Goal: Information Seeking & Learning: Learn about a topic

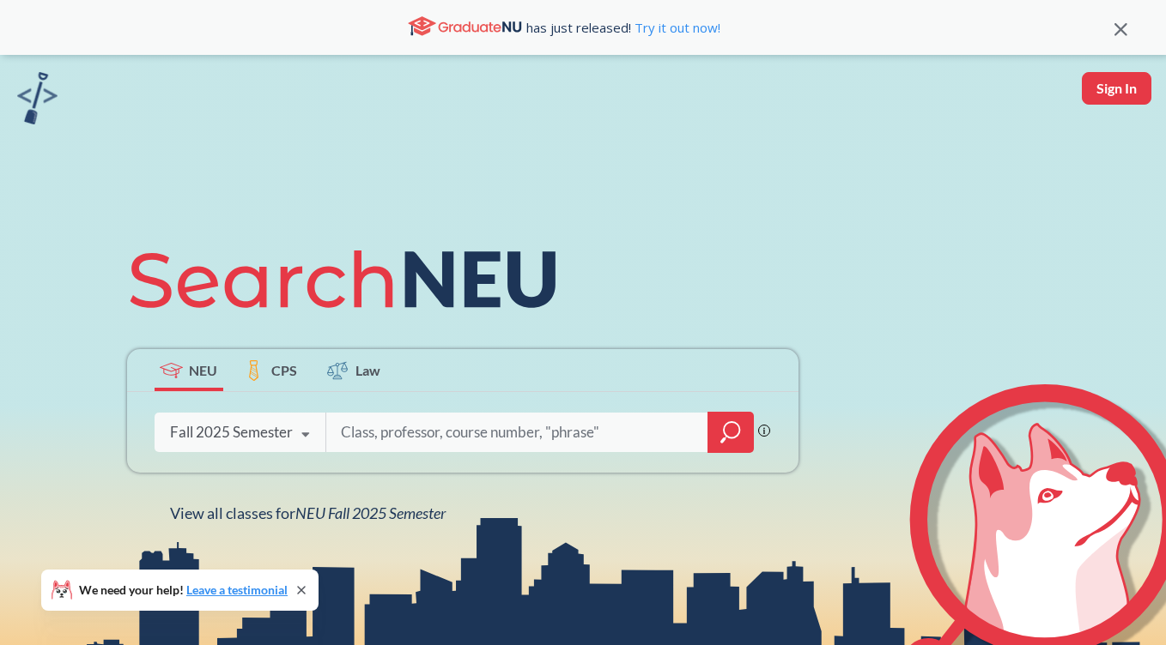
click at [354, 426] on input "search" at bounding box center [517, 433] width 357 height 36
type input "3120"
click at [304, 440] on icon at bounding box center [305, 435] width 33 height 48
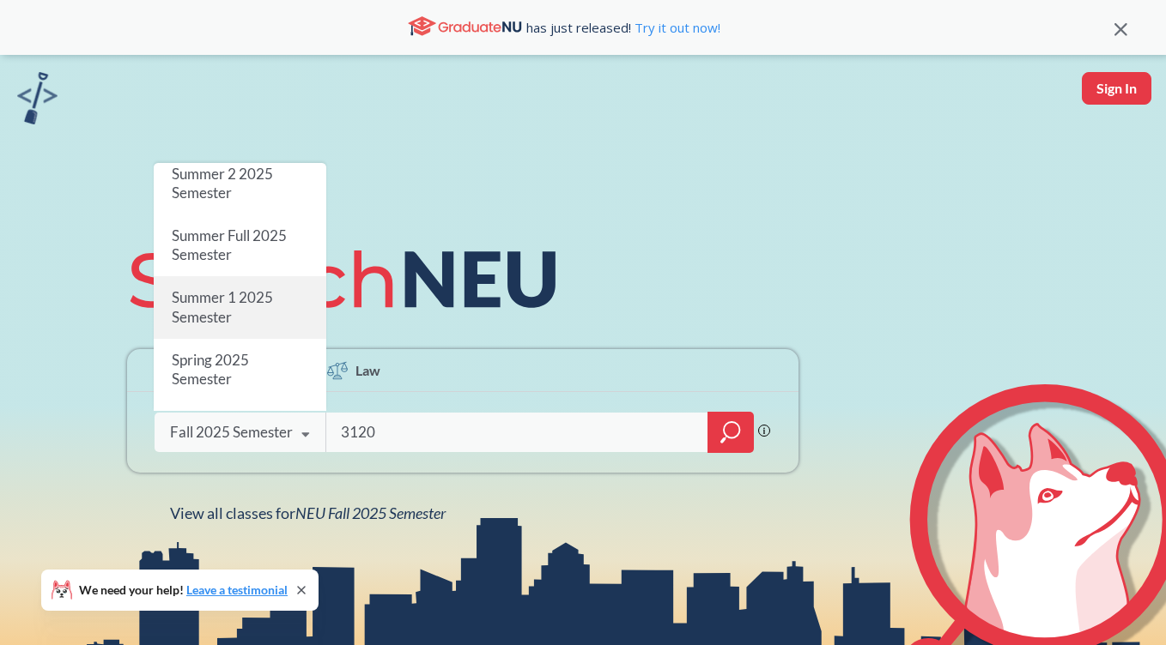
scroll to position [62, 0]
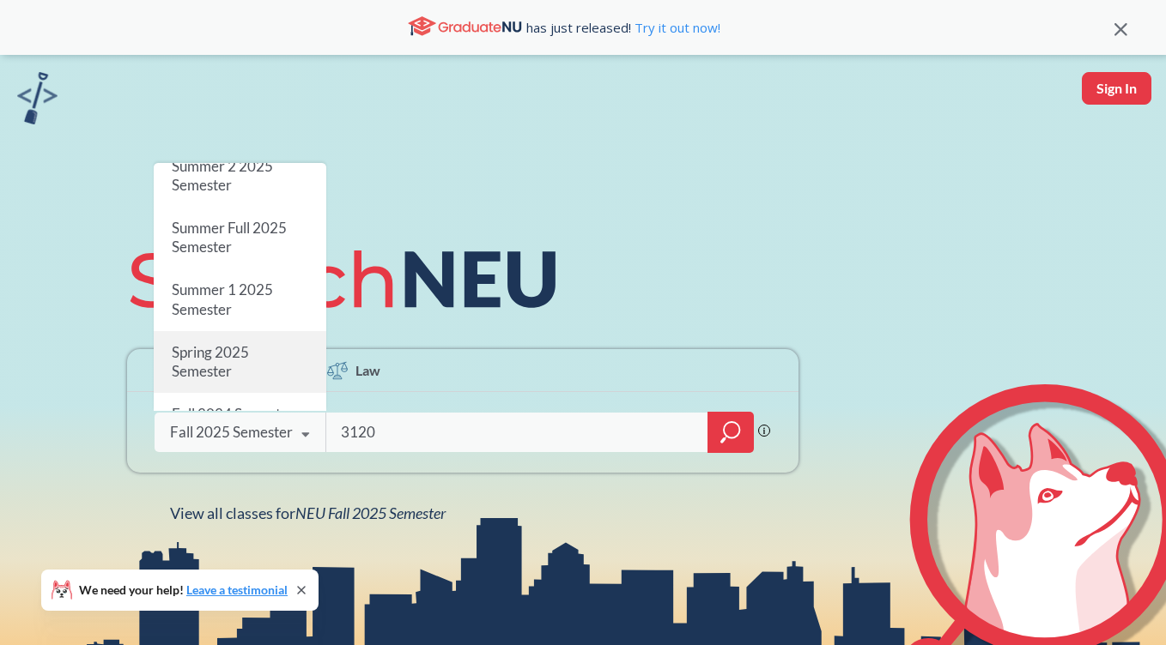
click at [245, 368] on div "Spring 2025 Semester" at bounding box center [240, 362] width 173 height 62
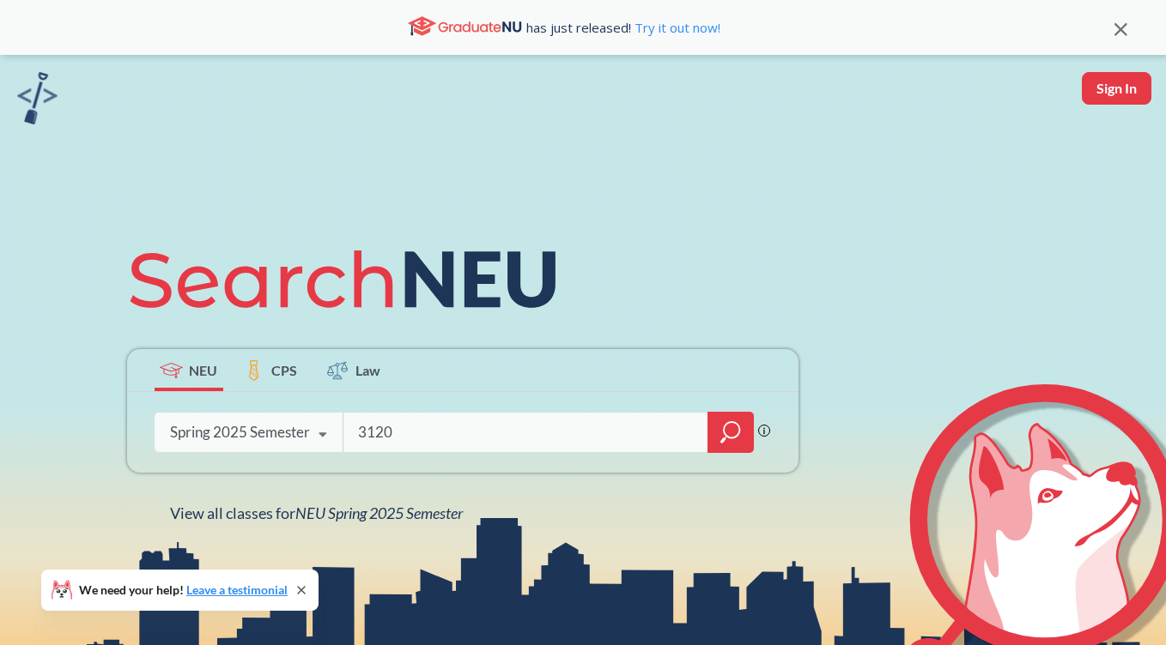
click at [724, 433] on icon "magnifying glass" at bounding box center [731, 429] width 15 height 15
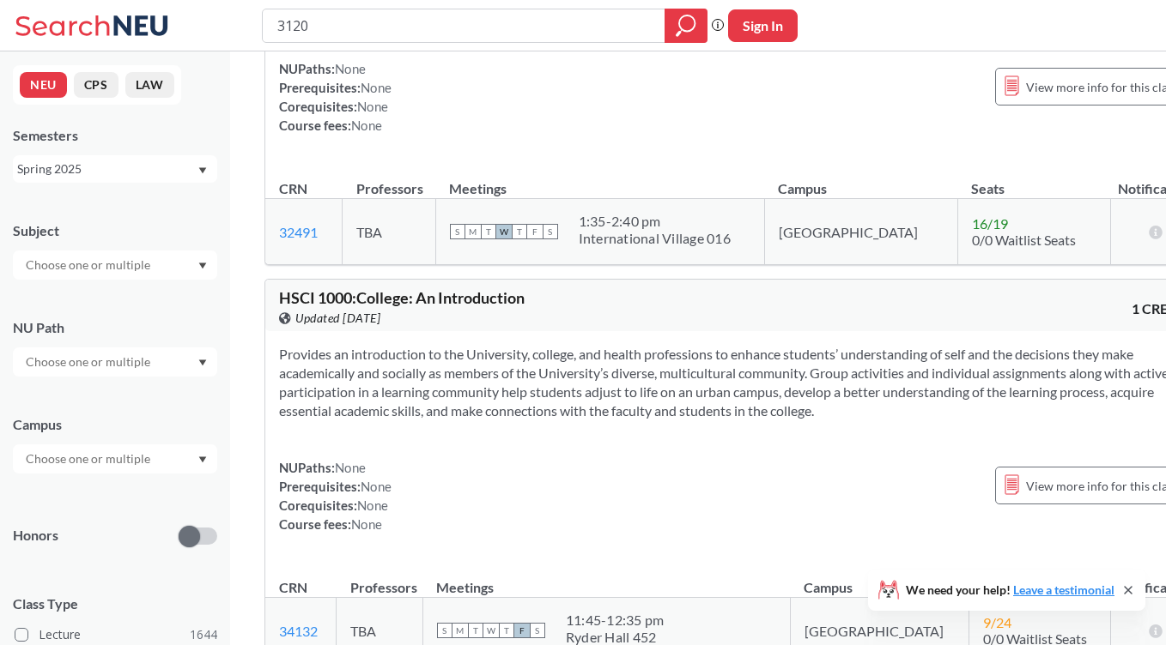
scroll to position [9336, 0]
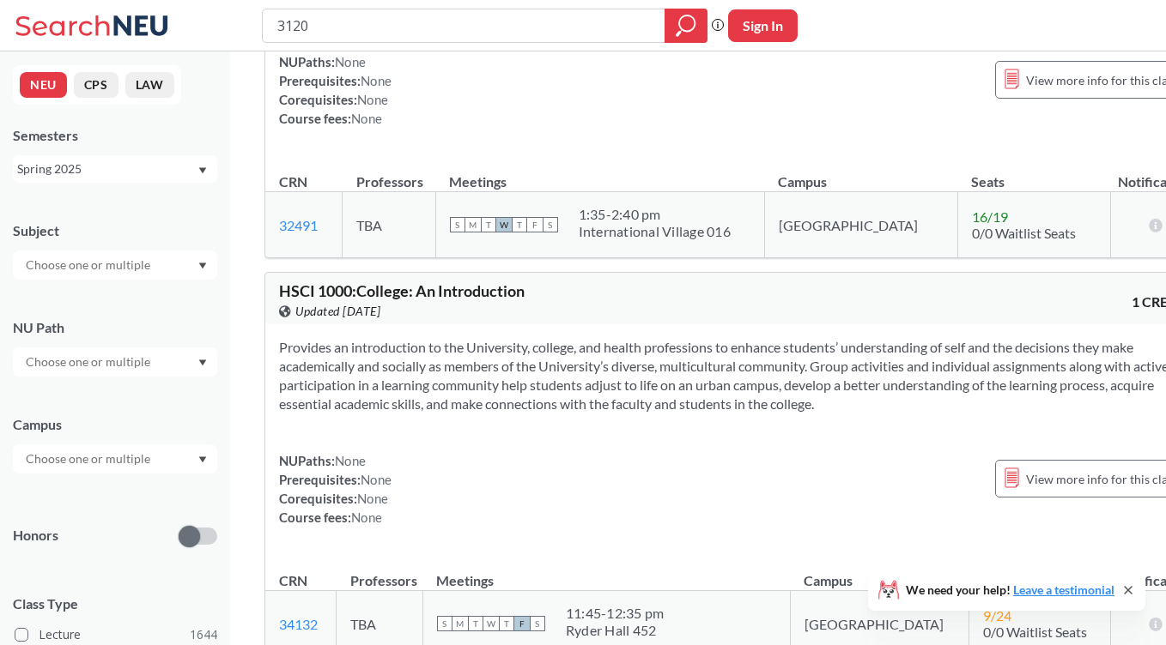
click at [183, 274] on div at bounding box center [115, 265] width 204 height 29
click at [112, 345] on div "NRSG ( 73 )" at bounding box center [119, 342] width 194 height 19
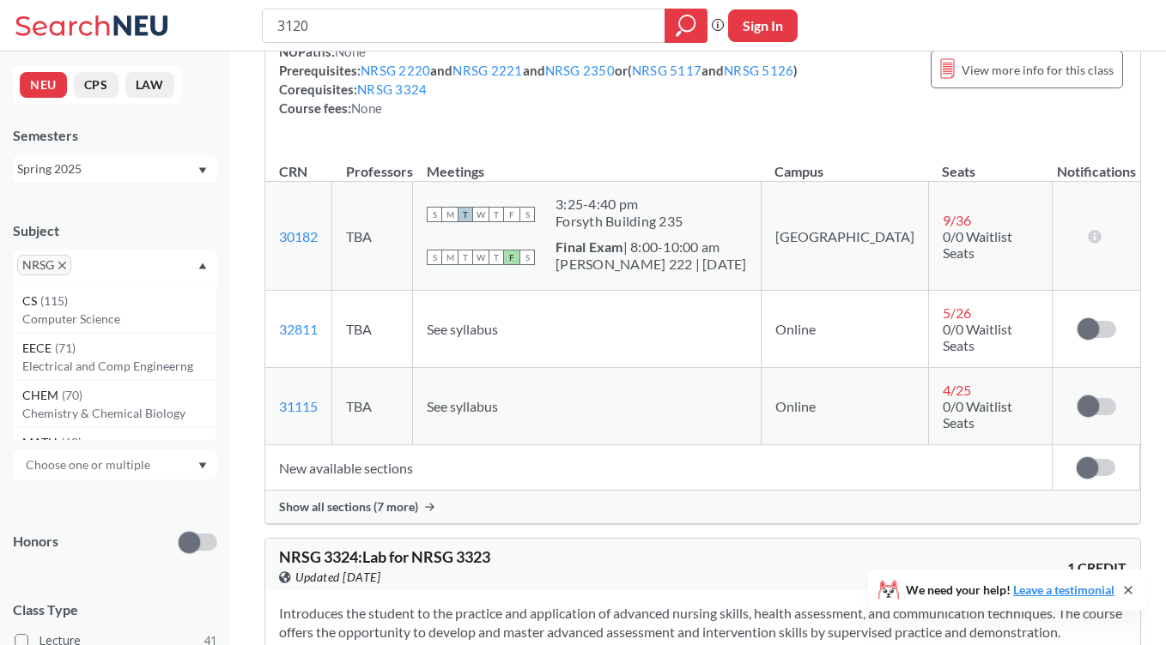
scroll to position [7733, 0]
click at [525, 41] on div "3120" at bounding box center [484, 26] width 445 height 34
click at [324, 25] on input "3120" at bounding box center [464, 25] width 377 height 29
type input "3"
type input "health scienece statistics"
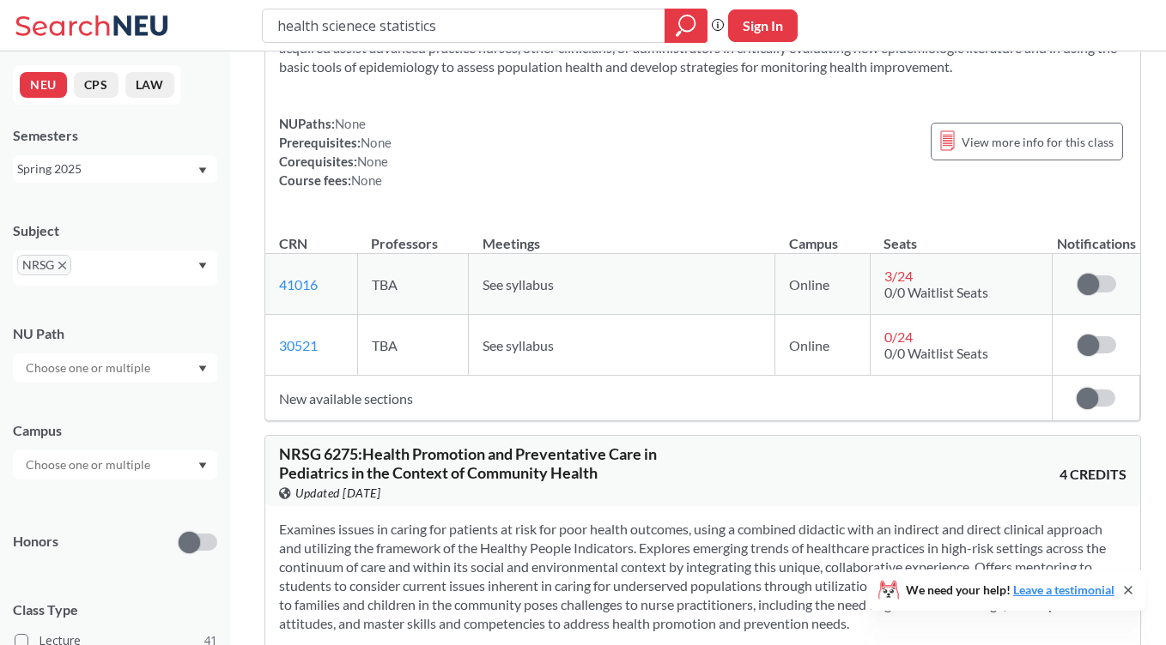
scroll to position [2139, 0]
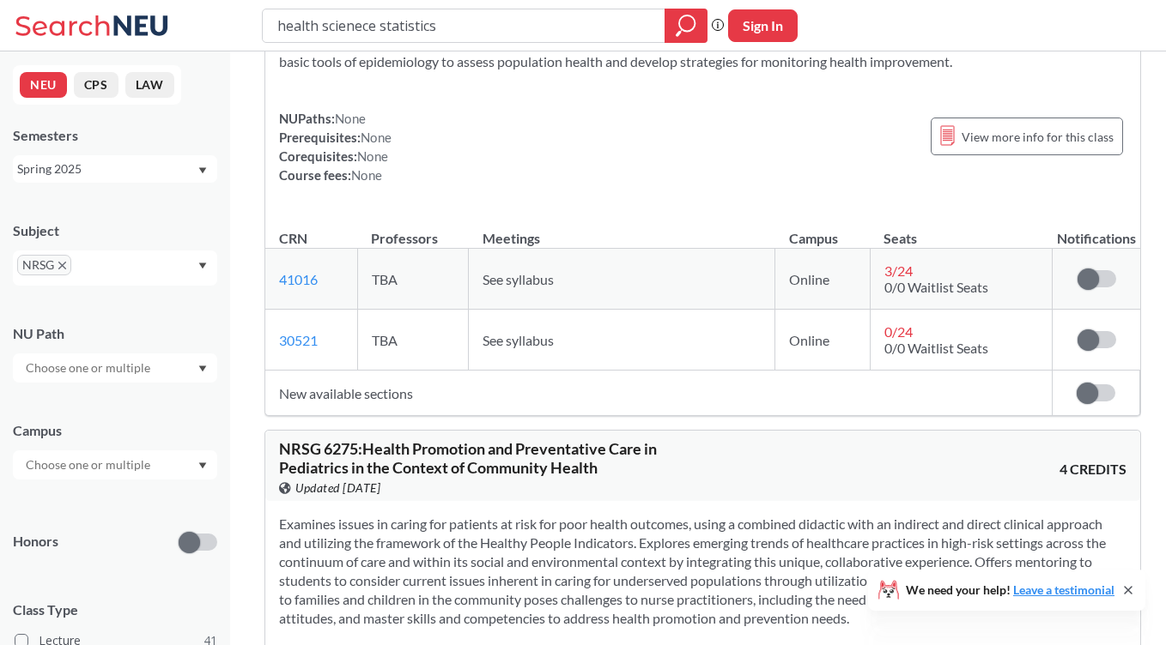
click at [164, 171] on div "Spring 2025" at bounding box center [106, 169] width 179 height 19
click at [139, 208] on div "Fall 2025" at bounding box center [119, 206] width 194 height 19
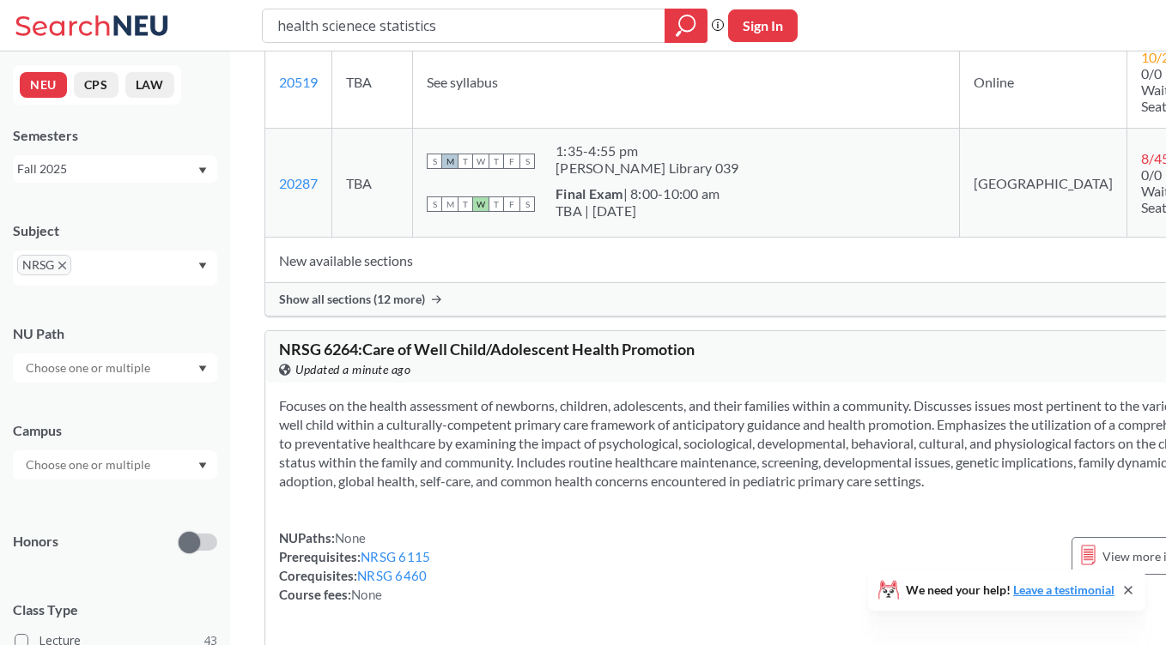
scroll to position [4260, 0]
click at [351, 306] on span "Show all sections (12 more)" at bounding box center [352, 297] width 146 height 15
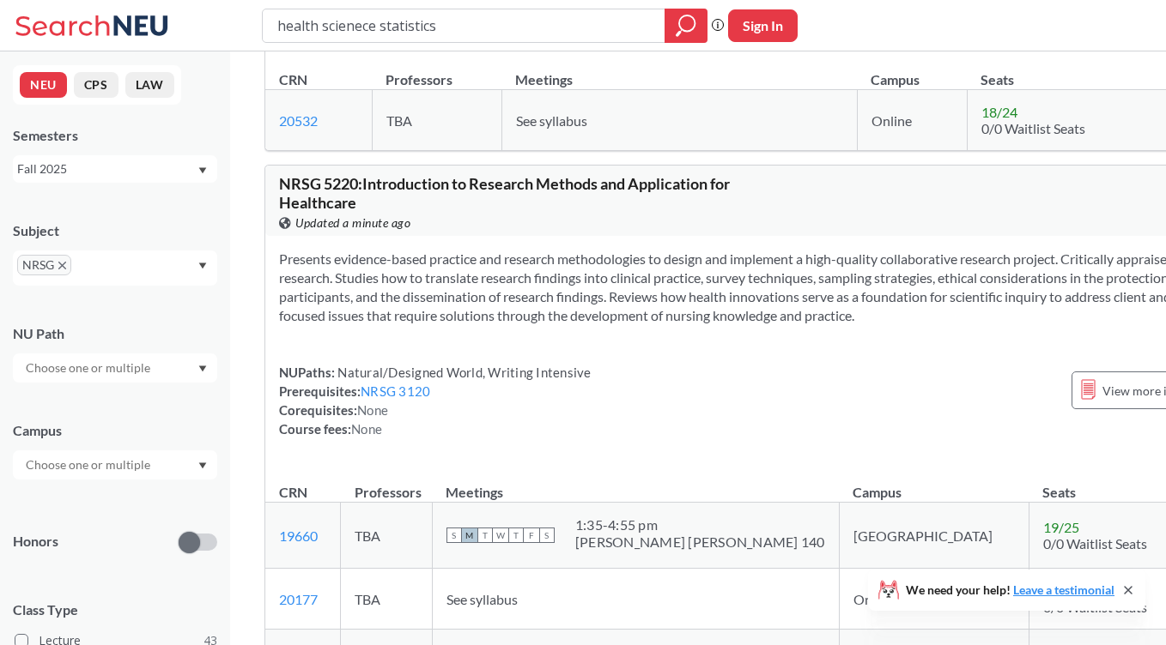
scroll to position [10110, 0]
